Goal: Information Seeking & Learning: Learn about a topic

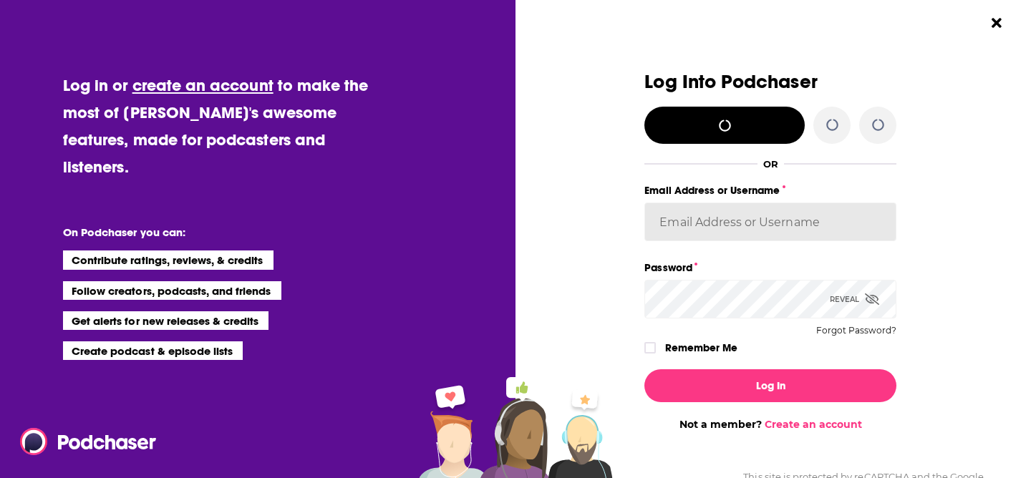
type input "[PERSON_NAME]"
click at [722, 215] on input "[PERSON_NAME]" at bounding box center [770, 222] width 252 height 39
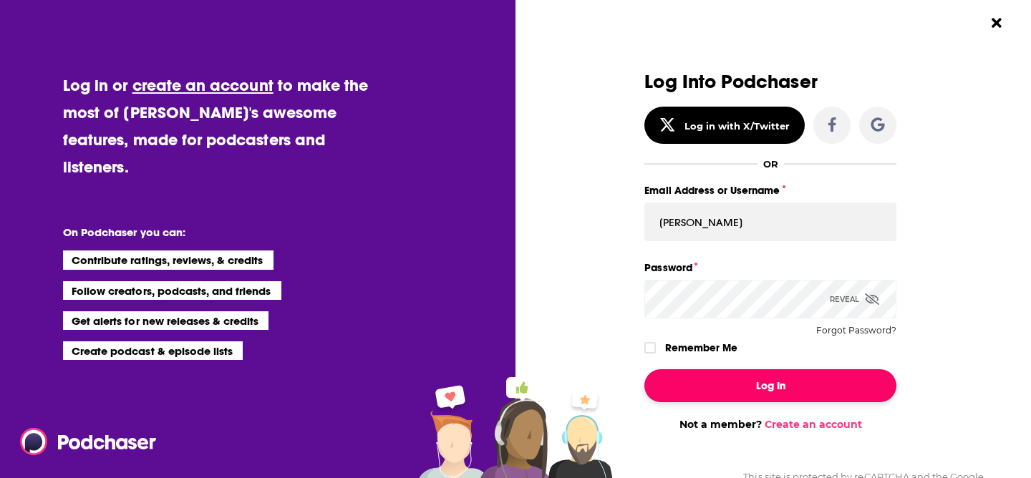
click at [728, 382] on button "Log In" at bounding box center [770, 385] width 252 height 33
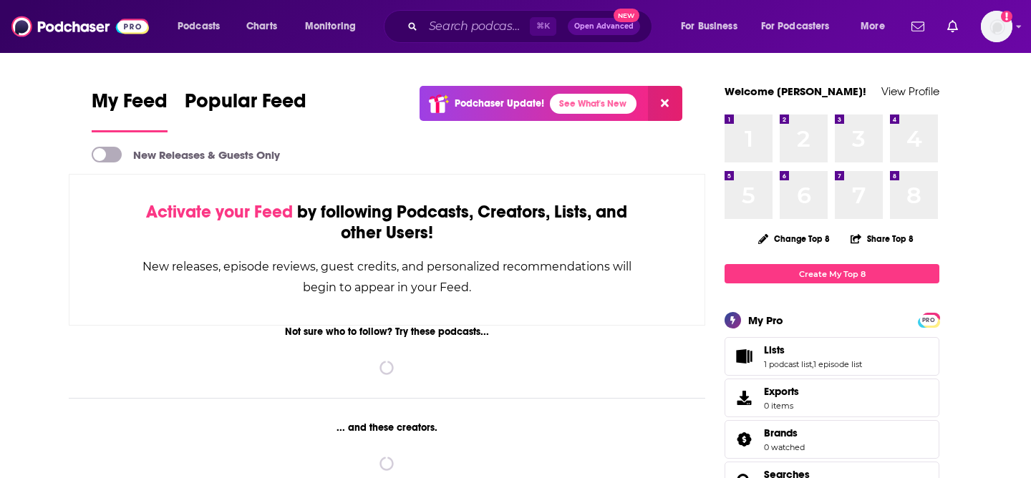
scroll to position [104, 0]
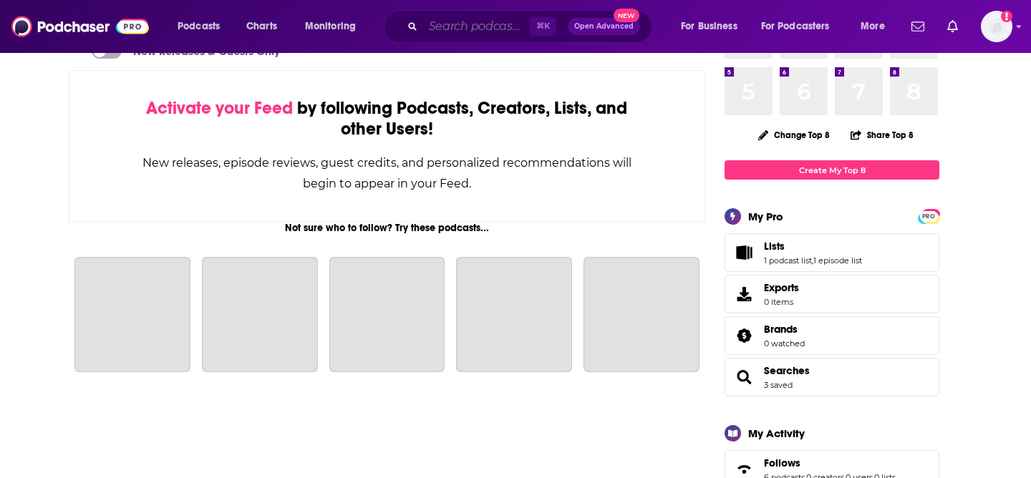
click at [478, 30] on input "Search podcasts, credits, & more..." at bounding box center [476, 26] width 107 height 23
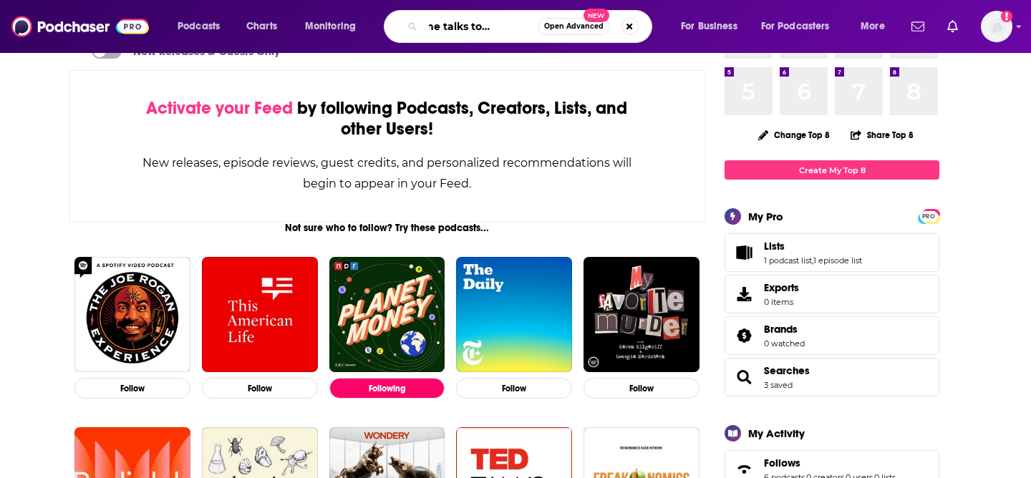
scroll to position [0, 44]
type input "everyone talks to [PERSON_NAME]"
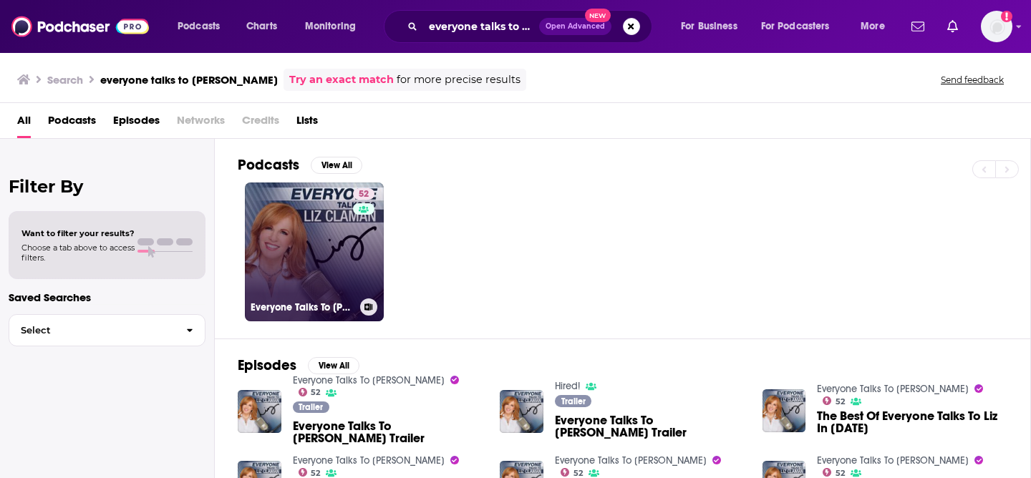
click at [362, 246] on div "52" at bounding box center [365, 243] width 25 height 110
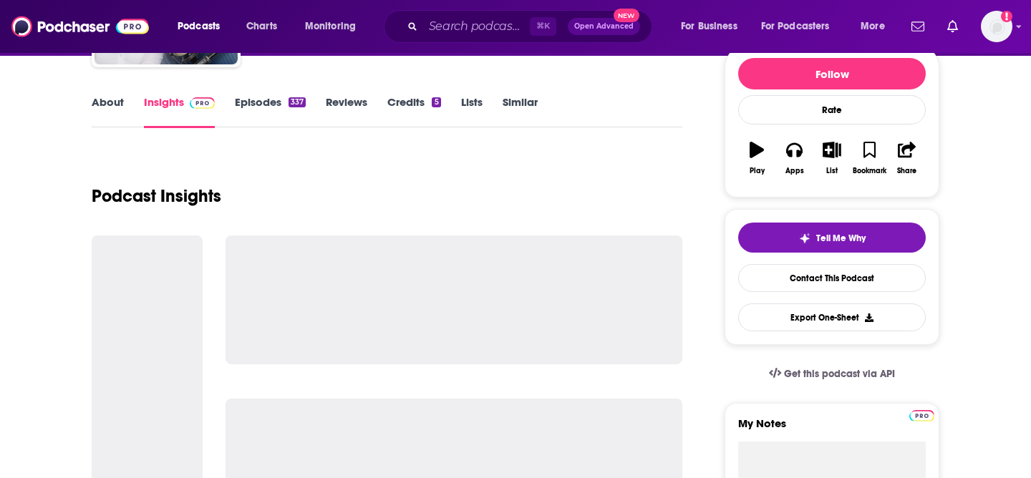
scroll to position [178, 0]
